Goal: Use online tool/utility: Utilize a website feature to perform a specific function

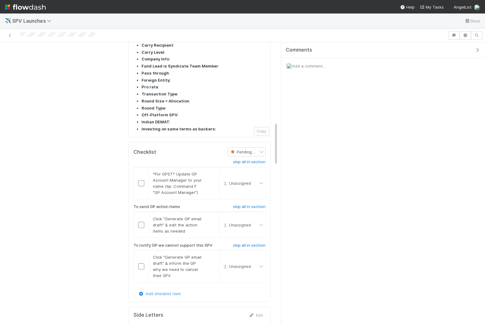
scroll to position [559, 0]
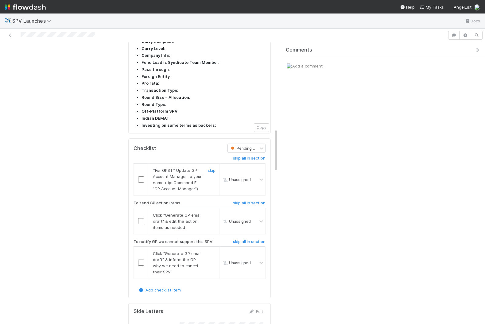
click at [141, 176] on input "checkbox" at bounding box center [141, 179] width 6 height 6
click at [138, 218] on input "checkbox" at bounding box center [141, 221] width 6 height 6
click at [243, 199] on div "skip all in section *For GPST* Update GP Account Manager to your name (tip: Com…" at bounding box center [199, 220] width 132 height 134
click at [244, 239] on h6 "skip all in section" at bounding box center [249, 241] width 33 height 5
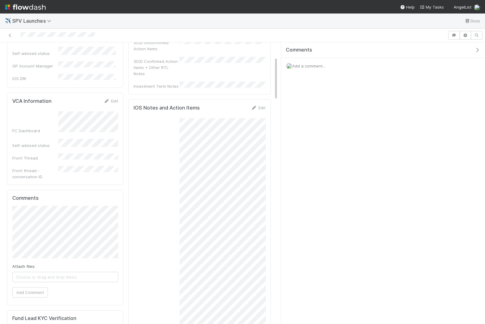
scroll to position [0, 0]
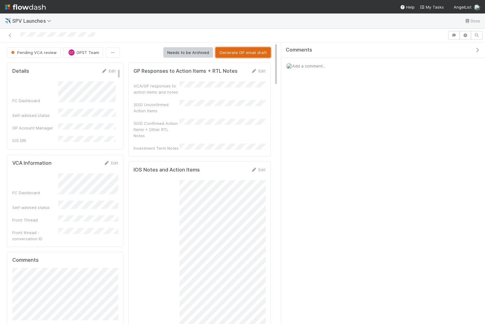
click at [256, 49] on button "Generate GP email draft" at bounding box center [242, 52] width 55 height 10
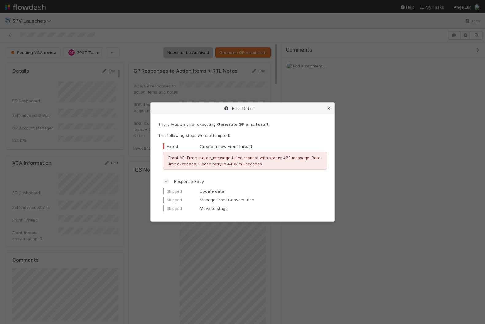
click at [329, 109] on icon at bounding box center [328, 108] width 6 height 4
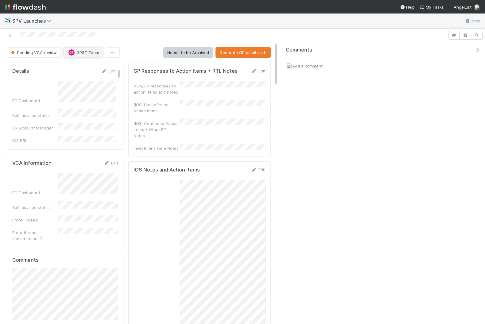
click at [83, 54] on span "GPST Team" at bounding box center [87, 52] width 23 height 5
click at [99, 68] on span "[PERSON_NAME] you" at bounding box center [91, 67] width 40 height 5
click at [111, 73] on div "Edit" at bounding box center [108, 71] width 14 height 6
click at [108, 69] on link "Edit" at bounding box center [108, 70] width 14 height 5
click at [97, 134] on div "[PERSON_NAME] you" at bounding box center [88, 137] width 55 height 17
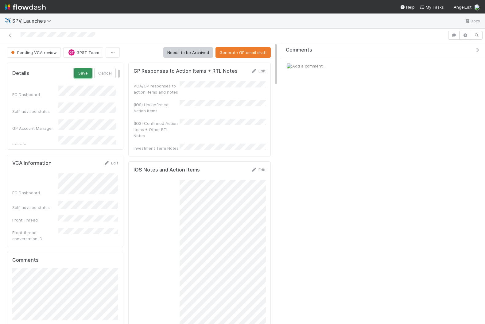
click at [87, 77] on button "Save" at bounding box center [82, 73] width 17 height 10
click at [237, 53] on button "Generate GP email draft" at bounding box center [242, 52] width 55 height 10
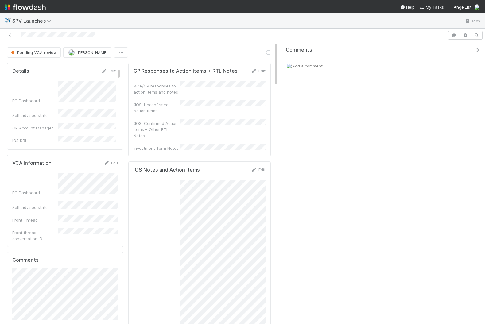
click at [390, 49] on icon "button" at bounding box center [477, 50] width 6 height 5
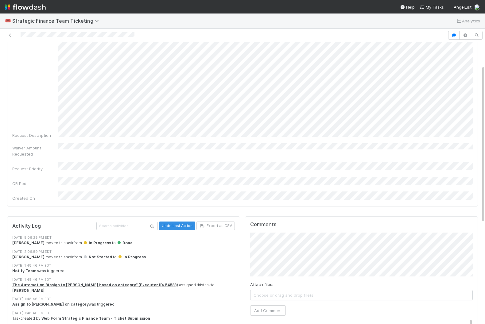
scroll to position [223, 0]
